Goal: Entertainment & Leisure: Consume media (video, audio)

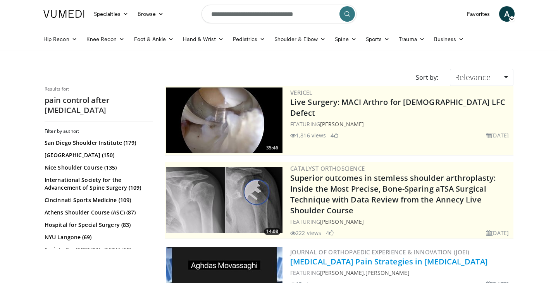
click at [379, 261] on link "[MEDICAL_DATA] Pain Strategies in [MEDICAL_DATA]" at bounding box center [389, 261] width 198 height 10
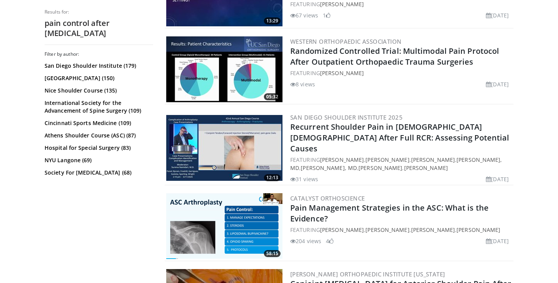
scroll to position [364, 0]
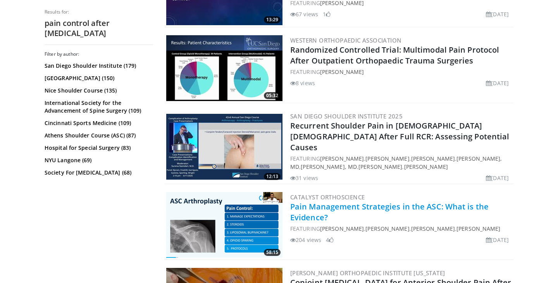
click at [370, 201] on link "Pain Management Strategies in the ASC: What is the Evidence?" at bounding box center [389, 211] width 198 height 21
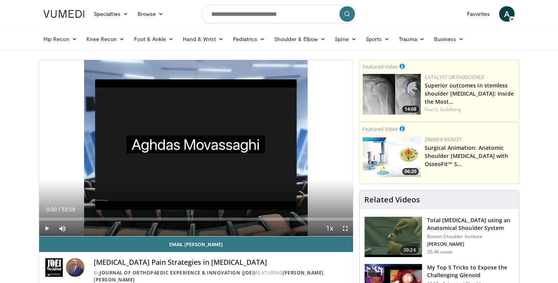
click at [45, 229] on span "Video Player" at bounding box center [46, 228] width 15 height 15
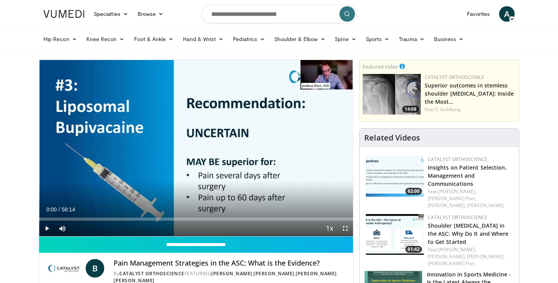
click at [48, 229] on span "Video Player" at bounding box center [46, 228] width 15 height 15
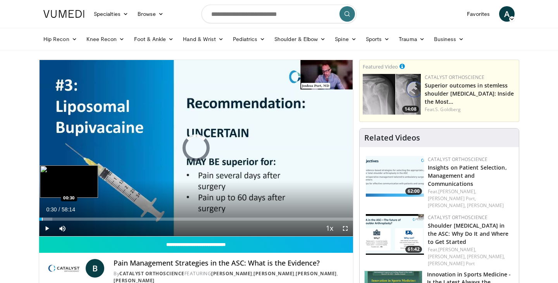
click at [42, 219] on div "Progress Bar" at bounding box center [42, 219] width 1 height 3
click at [45, 218] on div "Progress Bar" at bounding box center [45, 219] width 1 height 3
click at [51, 219] on div "Progress Bar" at bounding box center [51, 219] width 1 height 3
click at [56, 219] on div "Progress Bar" at bounding box center [56, 219] width 1 height 3
click at [65, 218] on div "Progress Bar" at bounding box center [65, 219] width 1 height 3
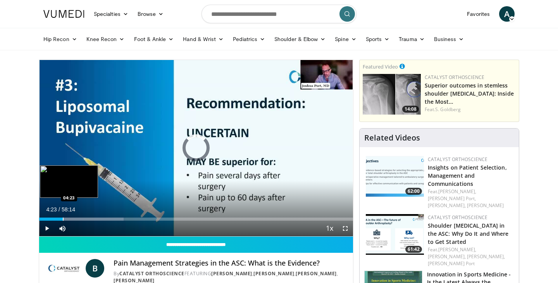
click at [63, 219] on div "Progress Bar" at bounding box center [63, 219] width 1 height 3
click at [60, 219] on div "Progress Bar" at bounding box center [60, 219] width 1 height 3
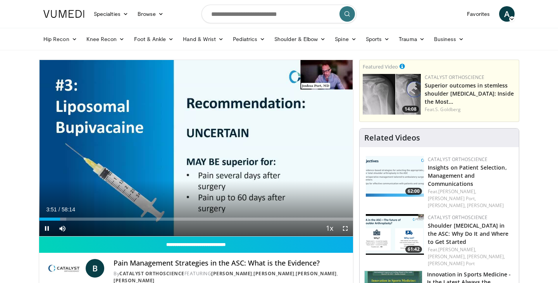
click at [46, 229] on span "Video Player" at bounding box center [46, 228] width 15 height 15
click at [47, 229] on span "Video Player" at bounding box center [46, 228] width 15 height 15
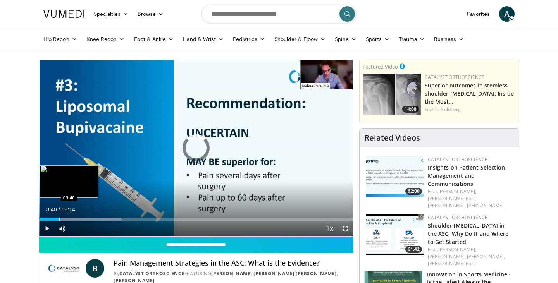
click at [59, 219] on div "Progress Bar" at bounding box center [59, 219] width 1 height 3
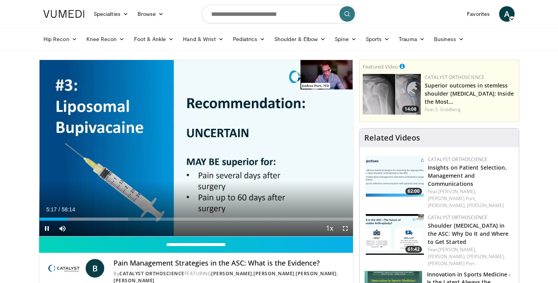
click at [46, 228] on span "Video Player" at bounding box center [46, 228] width 15 height 15
click at [46, 231] on span "Video Player" at bounding box center [46, 228] width 15 height 15
click at [44, 227] on span "Video Player" at bounding box center [46, 228] width 15 height 15
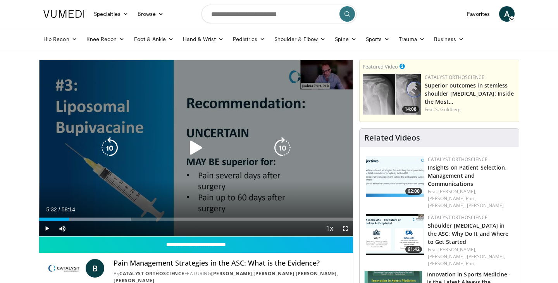
click at [244, 155] on div "Video Player" at bounding box center [196, 147] width 188 height 15
click at [196, 149] on icon "Video Player" at bounding box center [196, 148] width 22 height 22
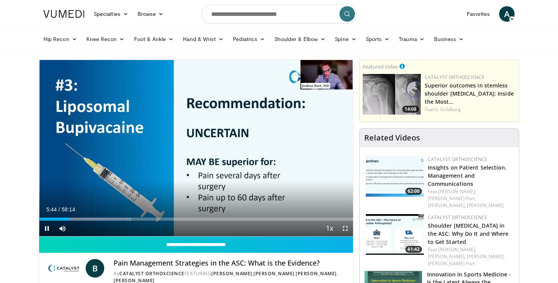
click at [46, 229] on span "Video Player" at bounding box center [46, 228] width 15 height 15
click at [46, 227] on span "Video Player" at bounding box center [46, 228] width 15 height 15
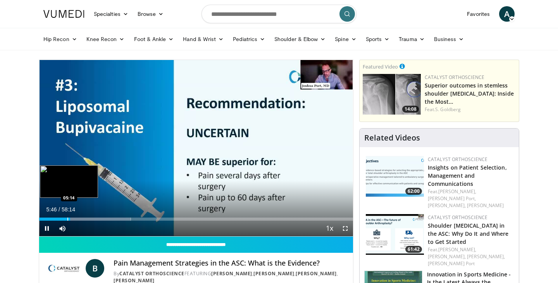
click at [67, 219] on div "Progress Bar" at bounding box center [67, 219] width 1 height 3
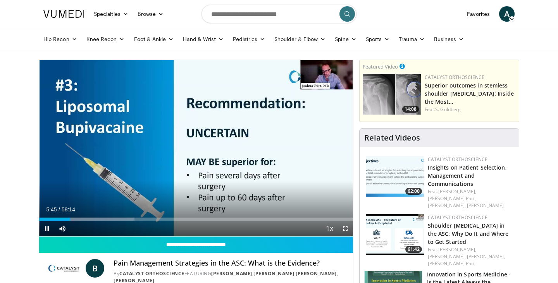
click at [46, 228] on span "Video Player" at bounding box center [46, 228] width 15 height 15
click at [46, 227] on span "Video Player" at bounding box center [46, 228] width 15 height 15
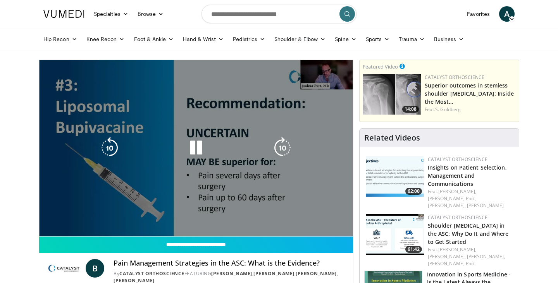
click at [50, 236] on span "Video Player" at bounding box center [46, 243] width 15 height 15
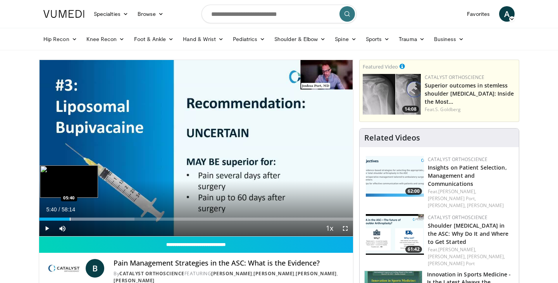
click at [70, 220] on div "Progress Bar" at bounding box center [70, 219] width 1 height 3
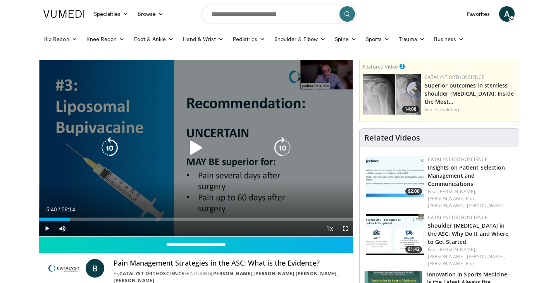
click at [194, 149] on icon "Video Player" at bounding box center [196, 148] width 22 height 22
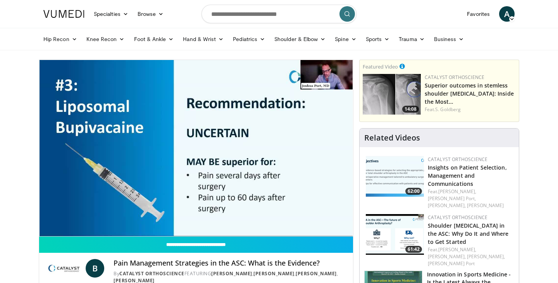
click at [197, 152] on div "10 seconds Tap to unmute" at bounding box center [196, 148] width 314 height 176
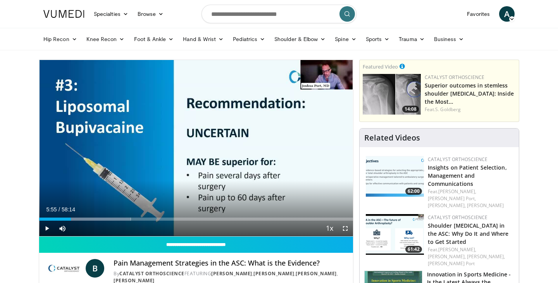
click at [46, 228] on span "Video Player" at bounding box center [46, 228] width 15 height 15
click at [48, 229] on span "Video Player" at bounding box center [46, 228] width 15 height 15
click at [47, 229] on span "Video Player" at bounding box center [46, 228] width 15 height 15
click at [46, 227] on span "Video Player" at bounding box center [46, 228] width 15 height 15
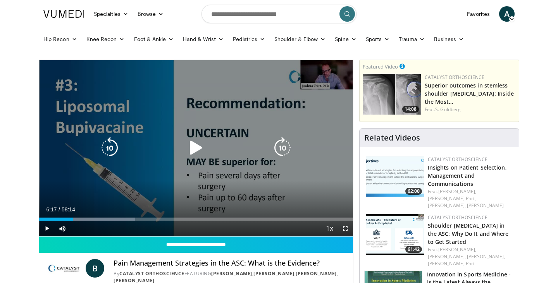
click at [193, 150] on icon "Video Player" at bounding box center [196, 148] width 22 height 22
click at [197, 149] on icon "Video Player" at bounding box center [196, 148] width 22 height 22
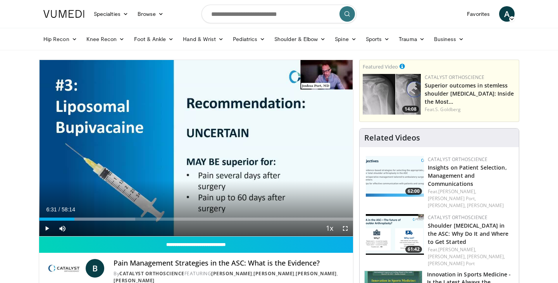
click at [46, 225] on span "Video Player" at bounding box center [46, 228] width 15 height 15
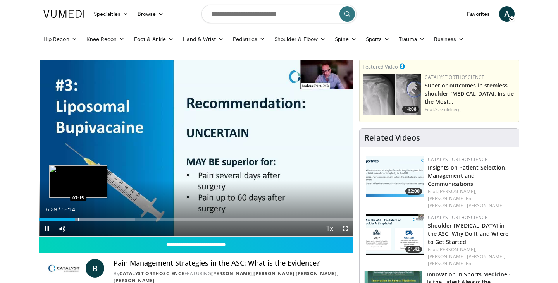
click at [78, 219] on div "Progress Bar" at bounding box center [78, 219] width 1 height 3
click at [80, 220] on div "Progress Bar" at bounding box center [80, 219] width 1 height 3
click at [81, 219] on div "Progress Bar" at bounding box center [81, 219] width 1 height 3
click at [83, 220] on div "Progress Bar" at bounding box center [83, 219] width 1 height 3
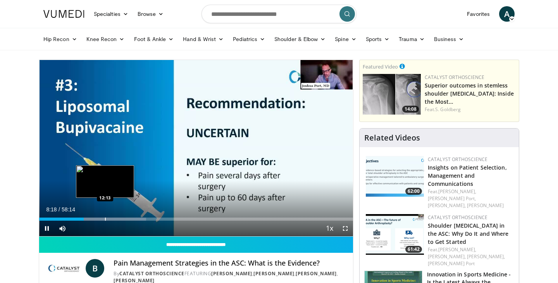
click at [105, 219] on div "Progress Bar" at bounding box center [105, 219] width 1 height 3
click at [104, 219] on div "Progress Bar" at bounding box center [104, 219] width 1 height 3
click at [102, 220] on div "Progress Bar" at bounding box center [102, 219] width 1 height 3
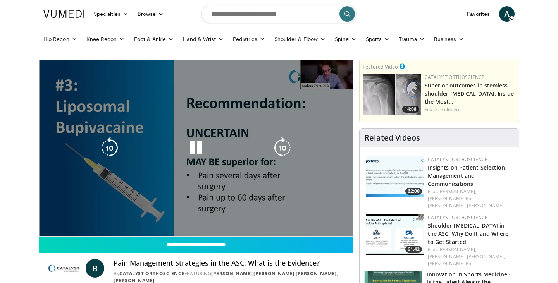
click at [100, 220] on video-js "**********" at bounding box center [196, 148] width 314 height 177
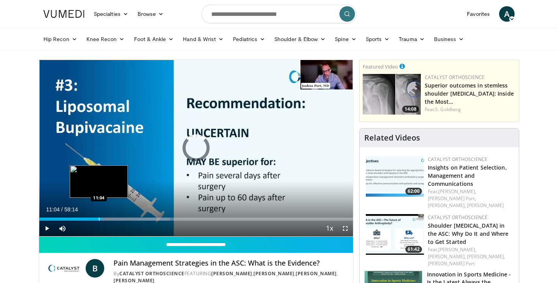
click at [99, 220] on div "Progress Bar" at bounding box center [99, 219] width 1 height 3
click at [96, 220] on div "Progress Bar" at bounding box center [96, 219] width 1 height 3
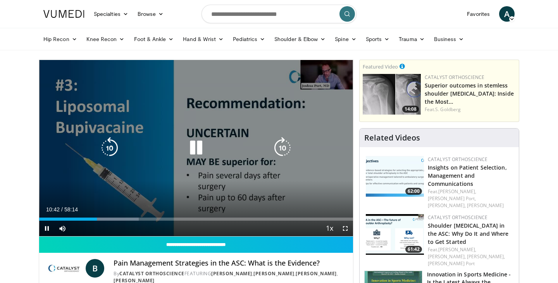
click at [194, 150] on icon "Video Player" at bounding box center [196, 148] width 22 height 22
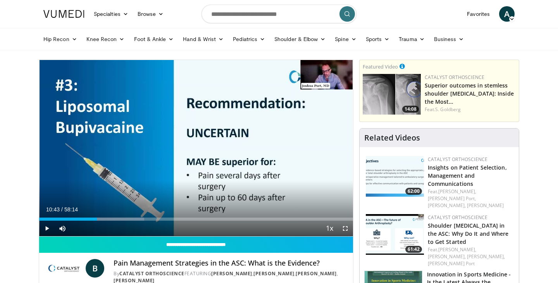
click at [48, 229] on span "Video Player" at bounding box center [46, 228] width 15 height 15
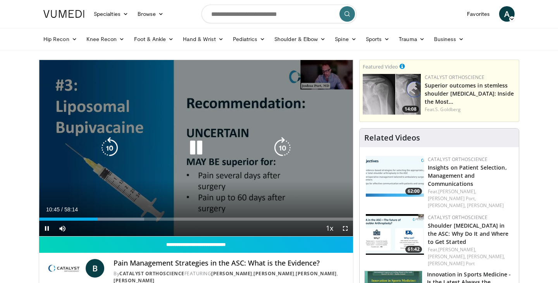
click at [194, 150] on icon "Video Player" at bounding box center [196, 148] width 22 height 22
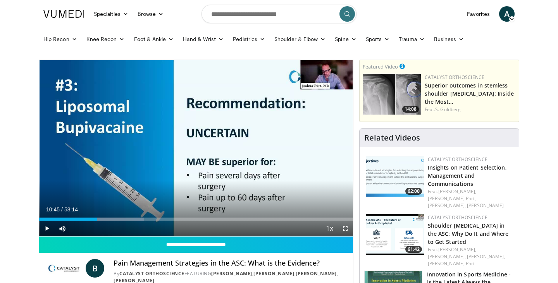
click at [46, 227] on span "Video Player" at bounding box center [46, 228] width 15 height 15
click at [48, 227] on span "Video Player" at bounding box center [46, 228] width 15 height 15
click at [45, 228] on span "Video Player" at bounding box center [46, 228] width 15 height 15
click at [46, 229] on div "10 seconds Tap to unmute" at bounding box center [196, 148] width 314 height 176
click at [50, 227] on span "Video Player" at bounding box center [46, 228] width 15 height 15
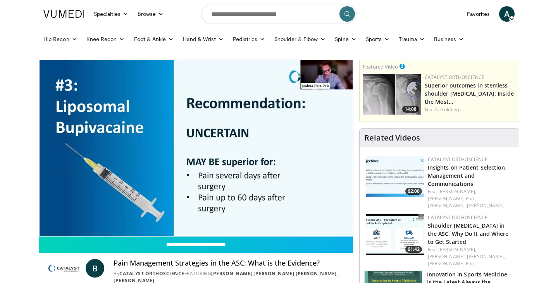
click at [47, 227] on video-js "**********" at bounding box center [196, 148] width 314 height 177
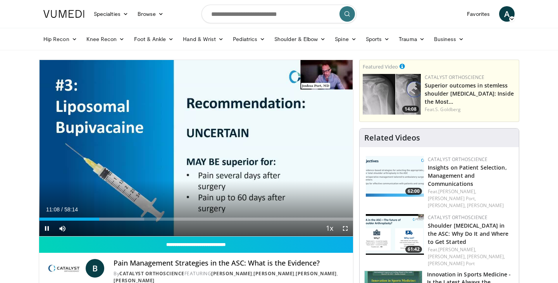
click at [49, 228] on span "Video Player" at bounding box center [46, 228] width 15 height 15
click at [47, 227] on span "Video Player" at bounding box center [46, 228] width 15 height 15
click at [46, 228] on span "Video Player" at bounding box center [46, 228] width 15 height 15
click at [50, 227] on span "Video Player" at bounding box center [46, 228] width 15 height 15
click at [49, 229] on span "Video Player" at bounding box center [46, 228] width 15 height 15
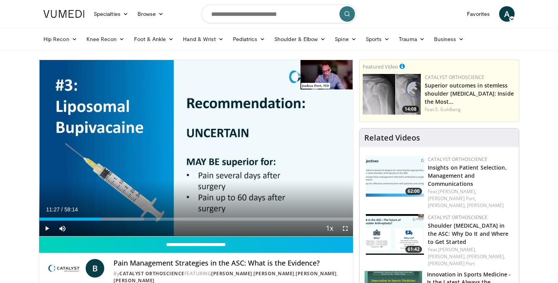
click at [45, 228] on span "Video Player" at bounding box center [46, 228] width 15 height 15
click at [46, 228] on span "Video Player" at bounding box center [46, 228] width 15 height 15
click at [47, 227] on span "Video Player" at bounding box center [46, 228] width 15 height 15
click at [129, 219] on div "Progress Bar" at bounding box center [129, 219] width 1 height 3
click at [46, 227] on span "Video Player" at bounding box center [46, 228] width 15 height 15
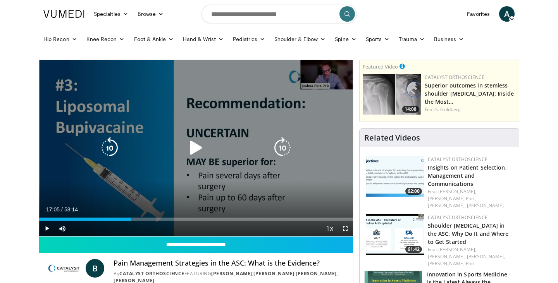
click at [196, 149] on icon "Video Player" at bounding box center [196, 148] width 22 height 22
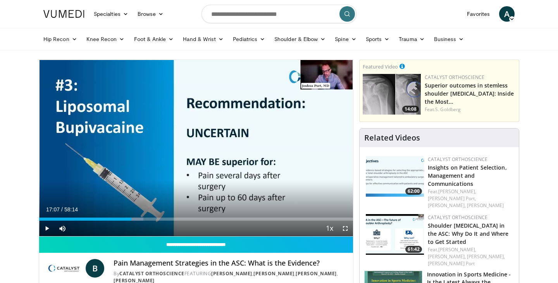
click at [46, 227] on span "Video Player" at bounding box center [46, 228] width 15 height 15
click at [47, 229] on span "Video Player" at bounding box center [46, 228] width 15 height 15
click at [48, 227] on span "Video Player" at bounding box center [46, 228] width 15 height 15
click at [47, 229] on span "Video Player" at bounding box center [46, 228] width 15 height 15
click at [47, 226] on span "Video Player" at bounding box center [46, 228] width 15 height 15
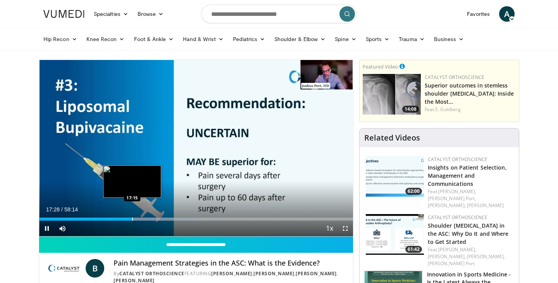
click at [132, 219] on div "Progress Bar" at bounding box center [132, 219] width 1 height 3
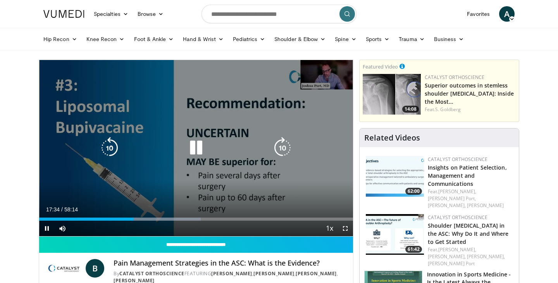
click at [191, 149] on icon "Video Player" at bounding box center [196, 148] width 22 height 22
